Goal: Information Seeking & Learning: Learn about a topic

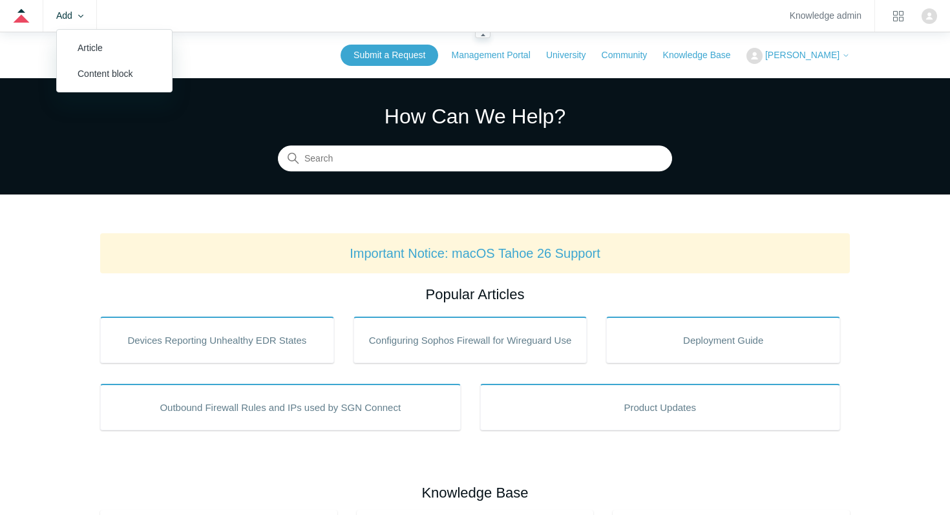
click at [67, 12] on zd-hc-trigger "Add" at bounding box center [69, 15] width 27 height 7
click at [81, 54] on link "Article" at bounding box center [114, 48] width 115 height 26
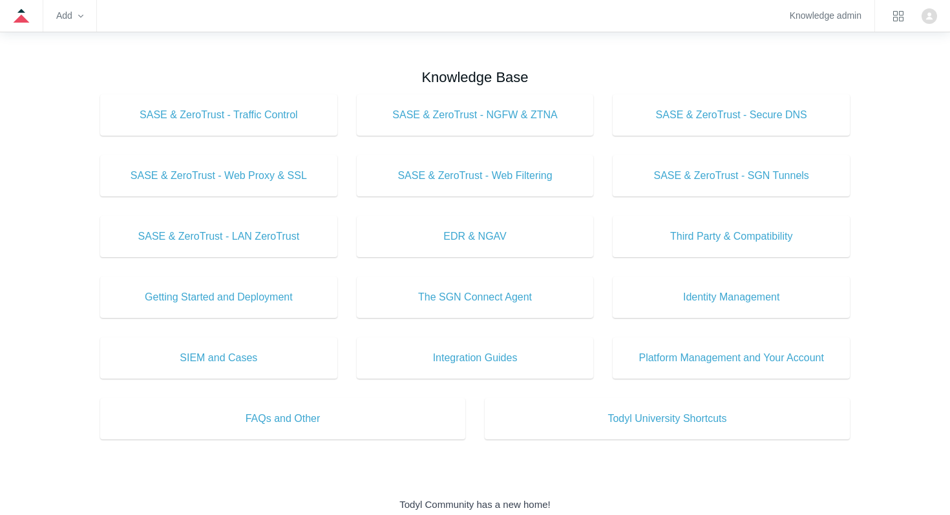
scroll to position [412, 0]
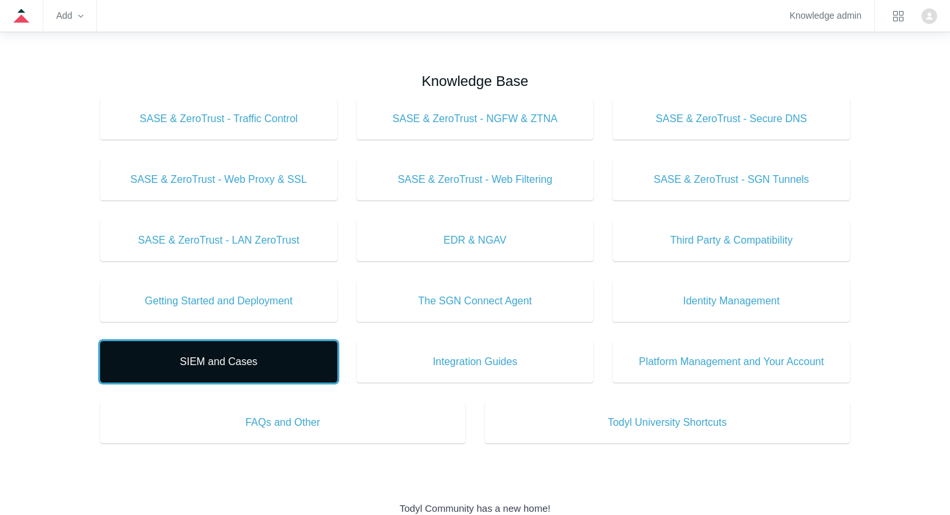
click at [238, 353] on link "SIEM and Cases" at bounding box center [218, 361] width 237 height 41
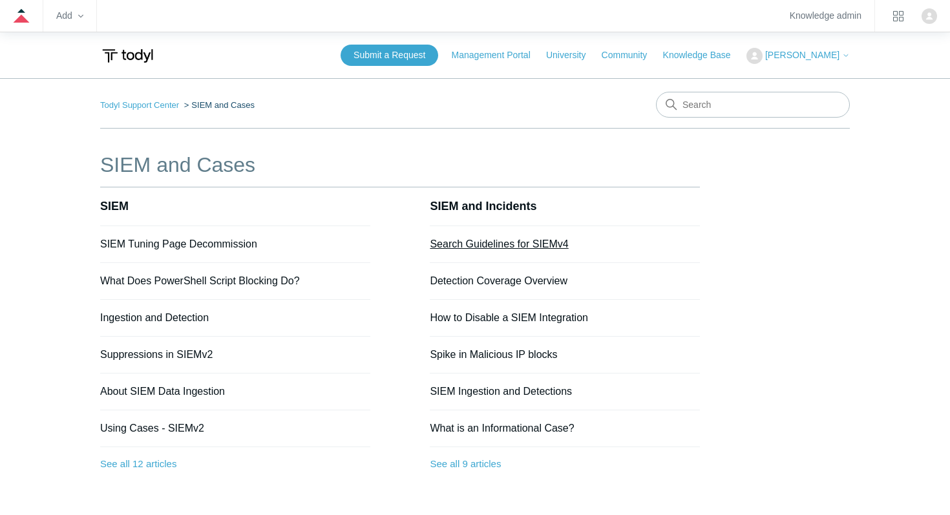
click at [479, 244] on link "Search Guidelines for SIEMv4" at bounding box center [499, 243] width 138 height 11
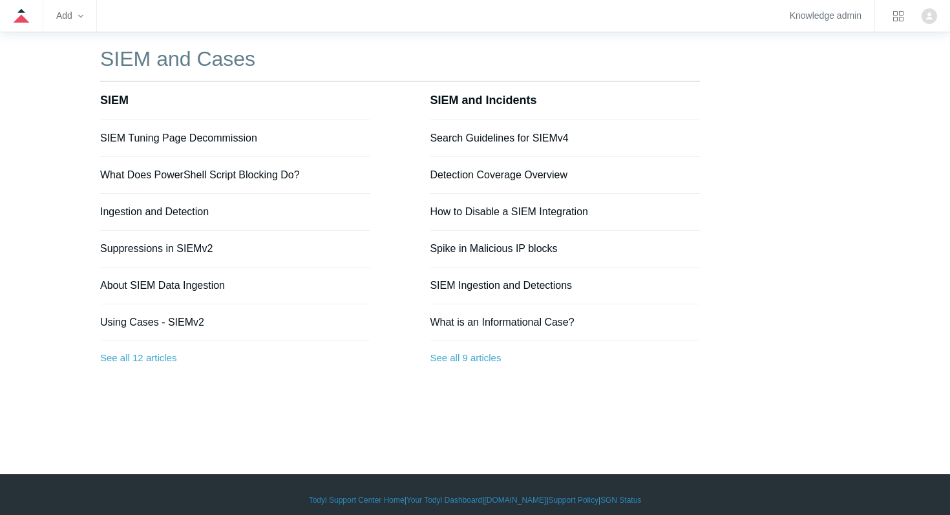
scroll to position [109, 0]
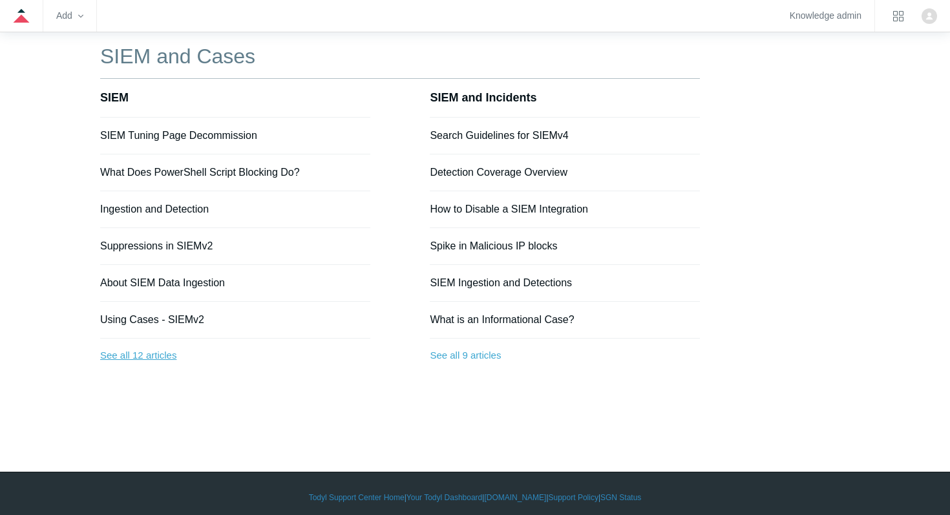
click at [155, 351] on link "See all 12 articles" at bounding box center [235, 356] width 270 height 34
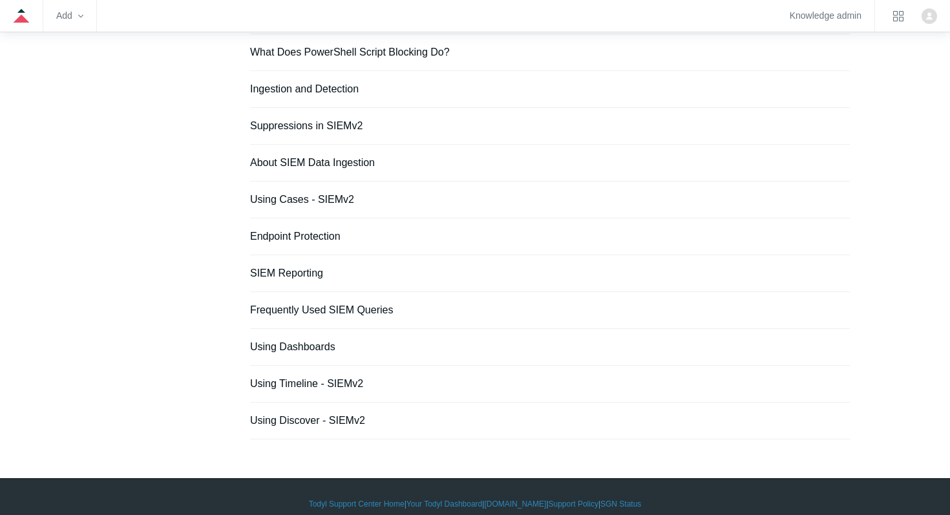
scroll to position [175, 0]
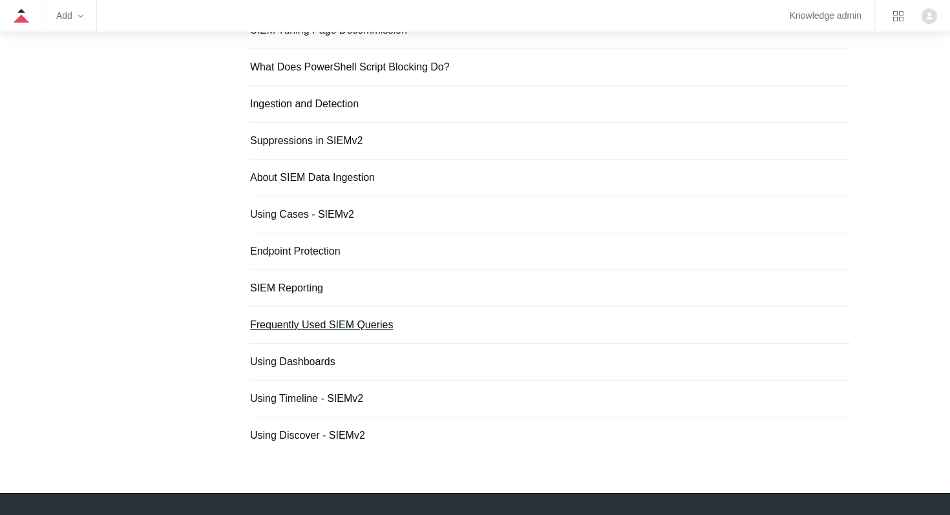
click at [293, 326] on link "Frequently Used SIEM Queries" at bounding box center [321, 324] width 143 height 11
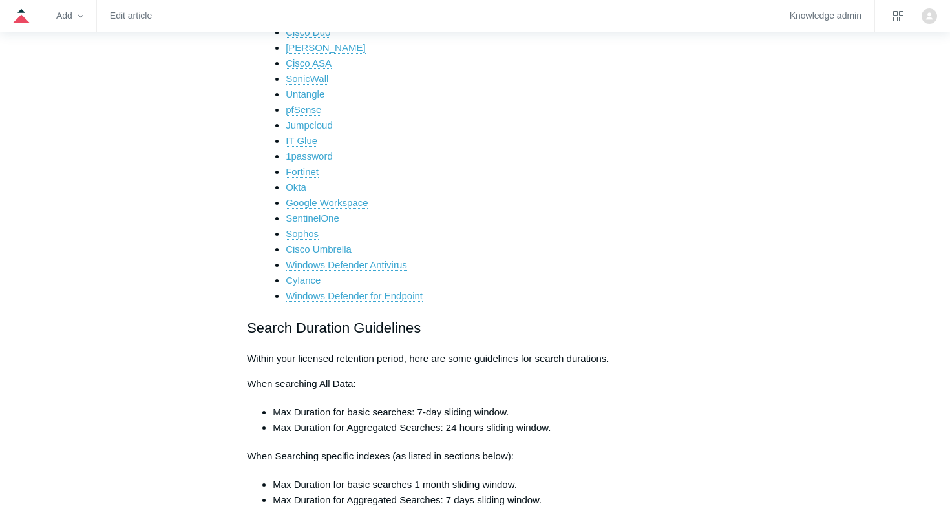
scroll to position [628, 0]
